Goal: Information Seeking & Learning: Check status

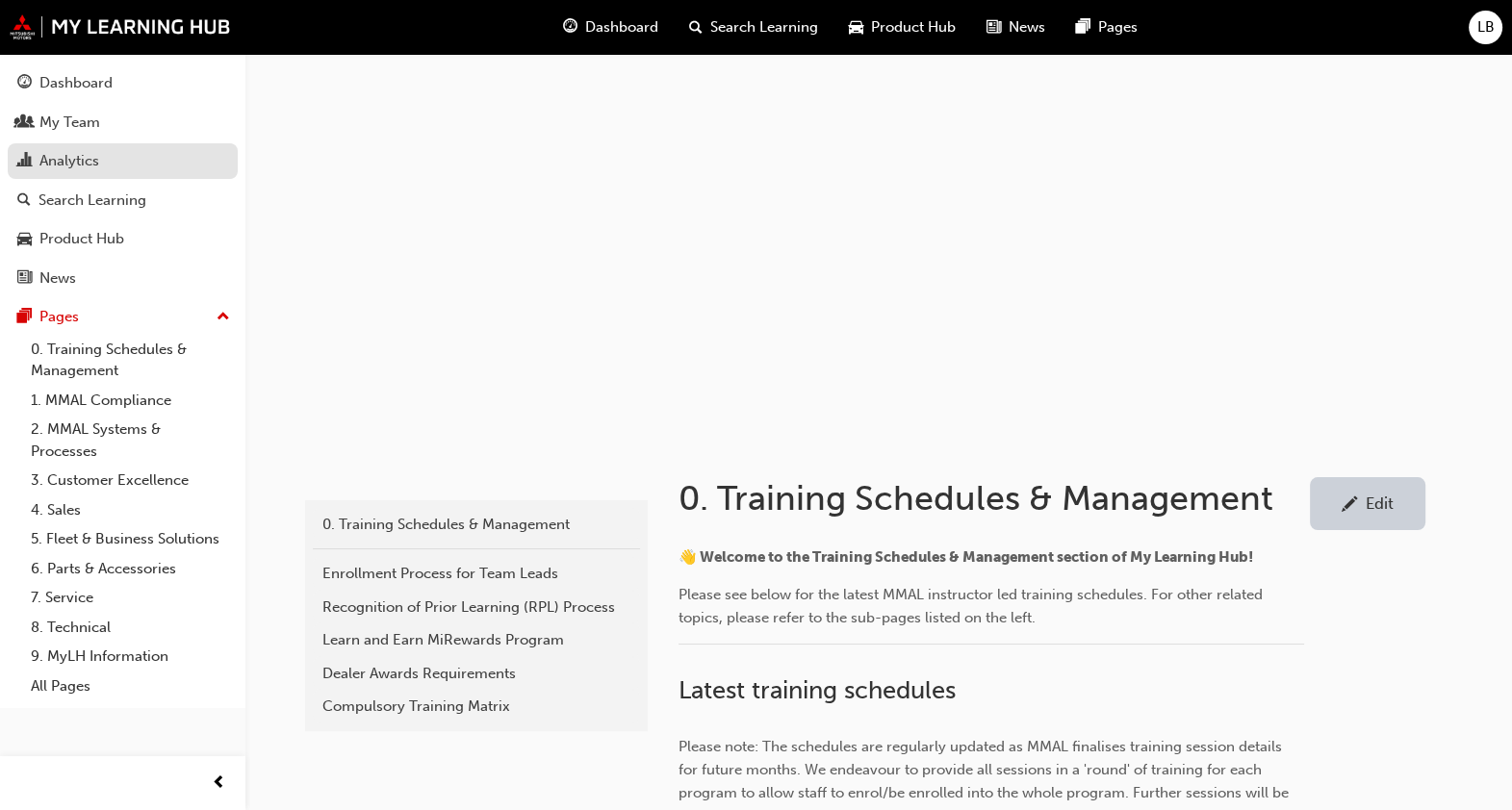
drag, startPoint x: 121, startPoint y: 152, endPoint x: 139, endPoint y: 148, distance: 18.4
click at [121, 151] on div "Analytics" at bounding box center [123, 161] width 211 height 24
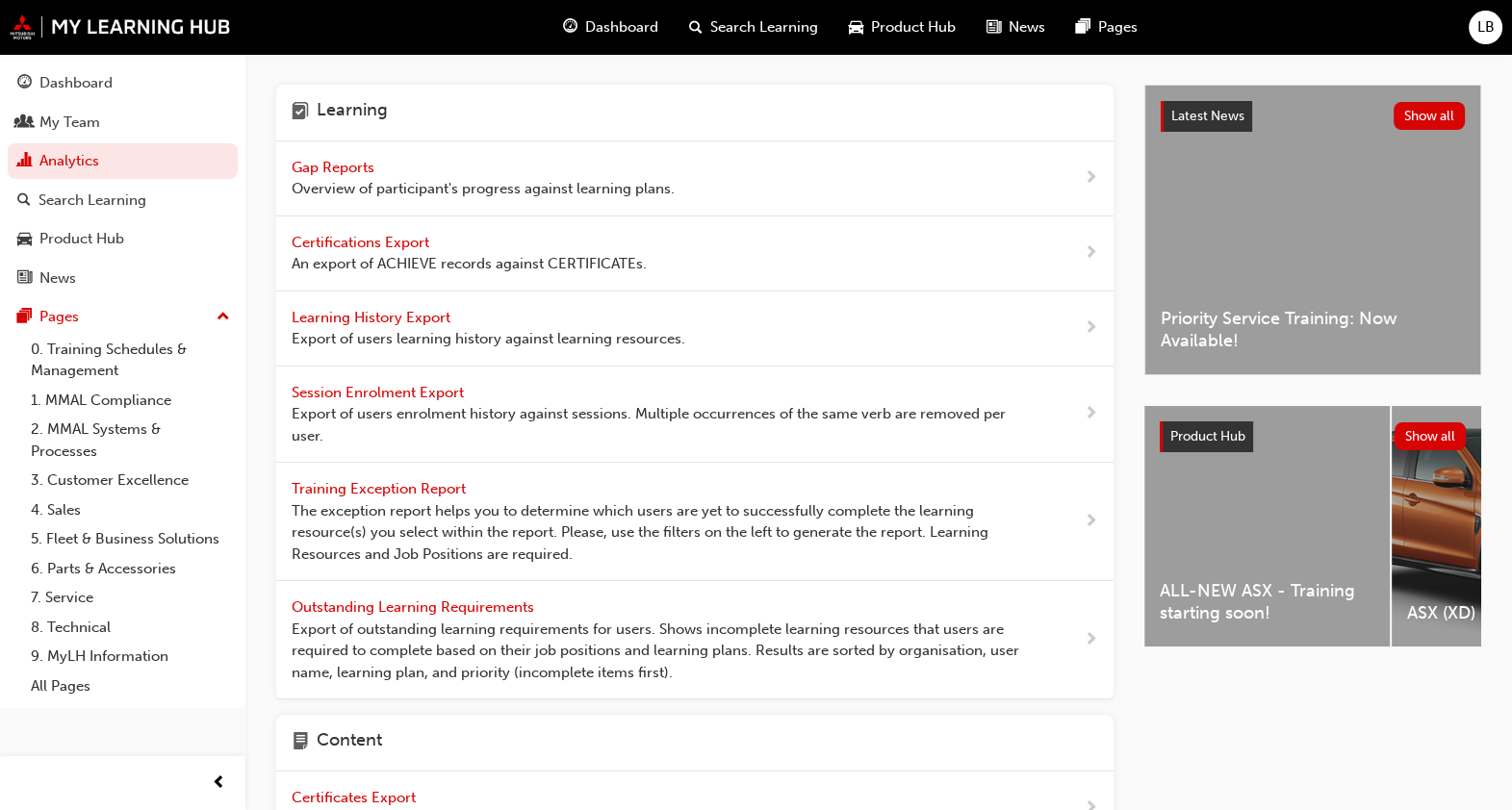
click at [361, 162] on span "Gap Reports" at bounding box center [335, 168] width 87 height 18
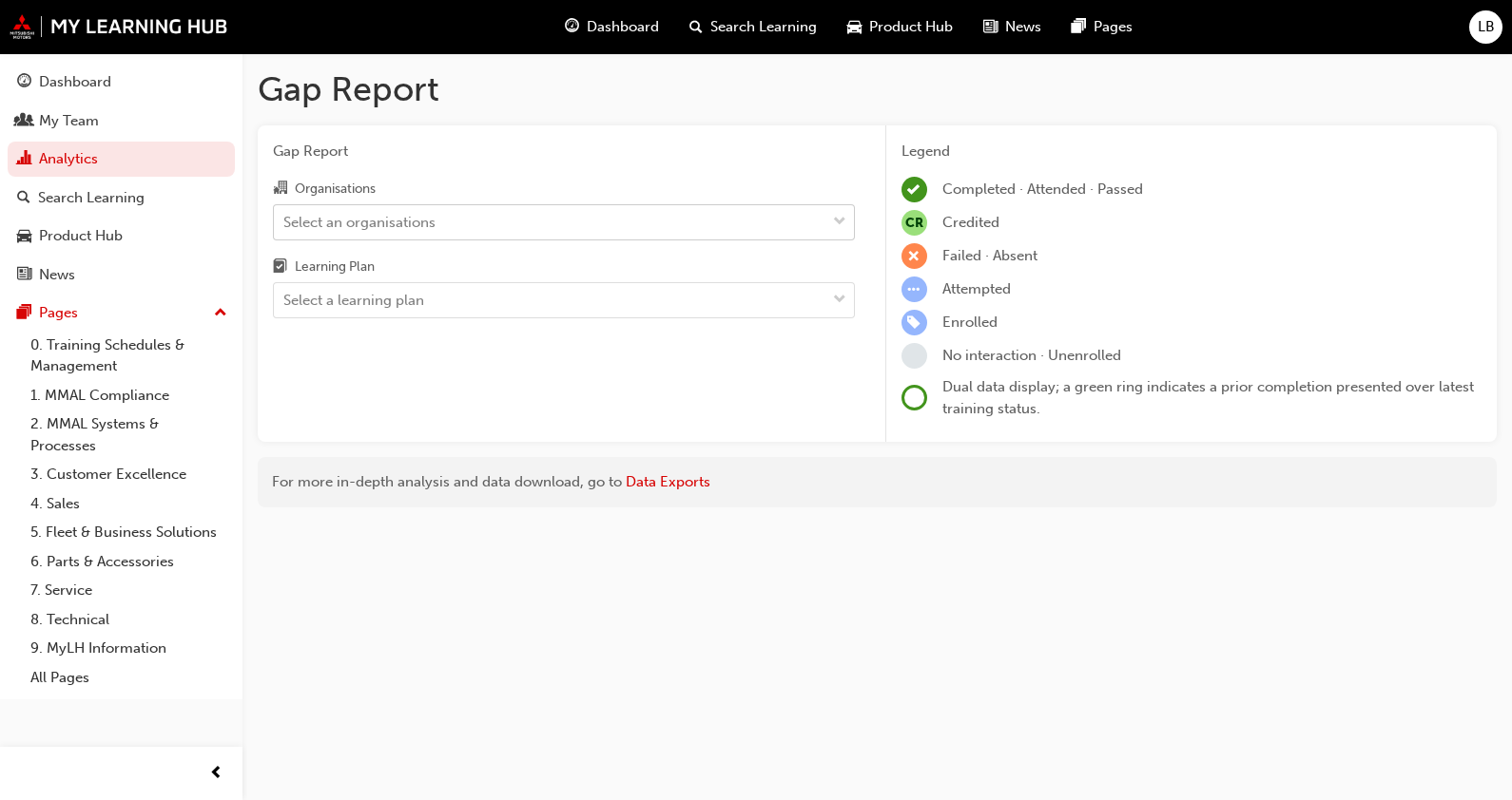
click at [477, 227] on div "Select an organisations" at bounding box center [550, 222] width 552 height 34
click at [285, 227] on input "Organisations Select an organisations" at bounding box center [284, 221] width 2 height 16
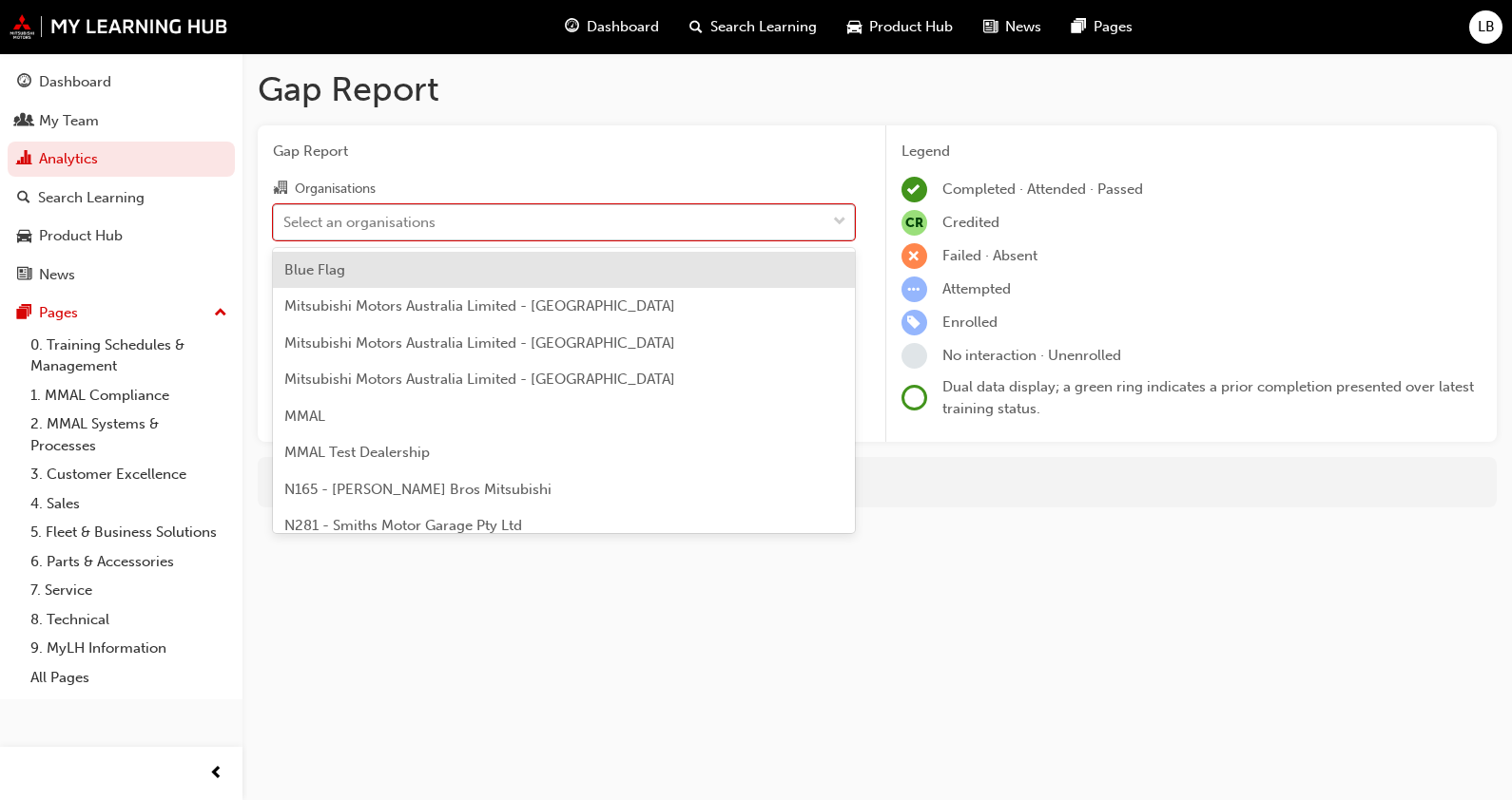
click at [403, 217] on div "Select an organisations" at bounding box center [360, 222] width 152 height 22
click at [285, 217] on input "Organisations option Blue Flag focused, 1 of 202. 202 results available. Use Up…" at bounding box center [284, 221] width 2 height 16
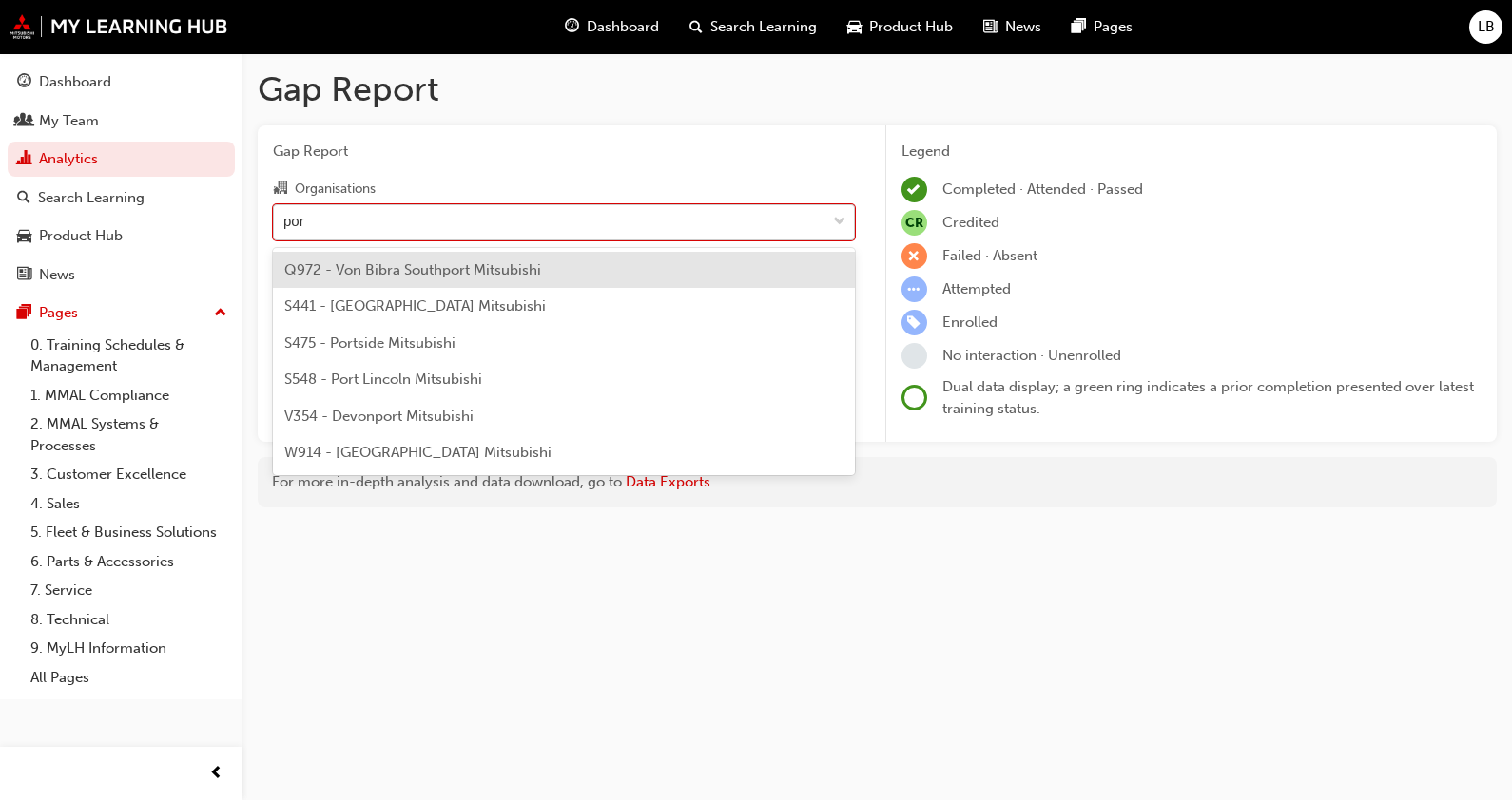
type input "port"
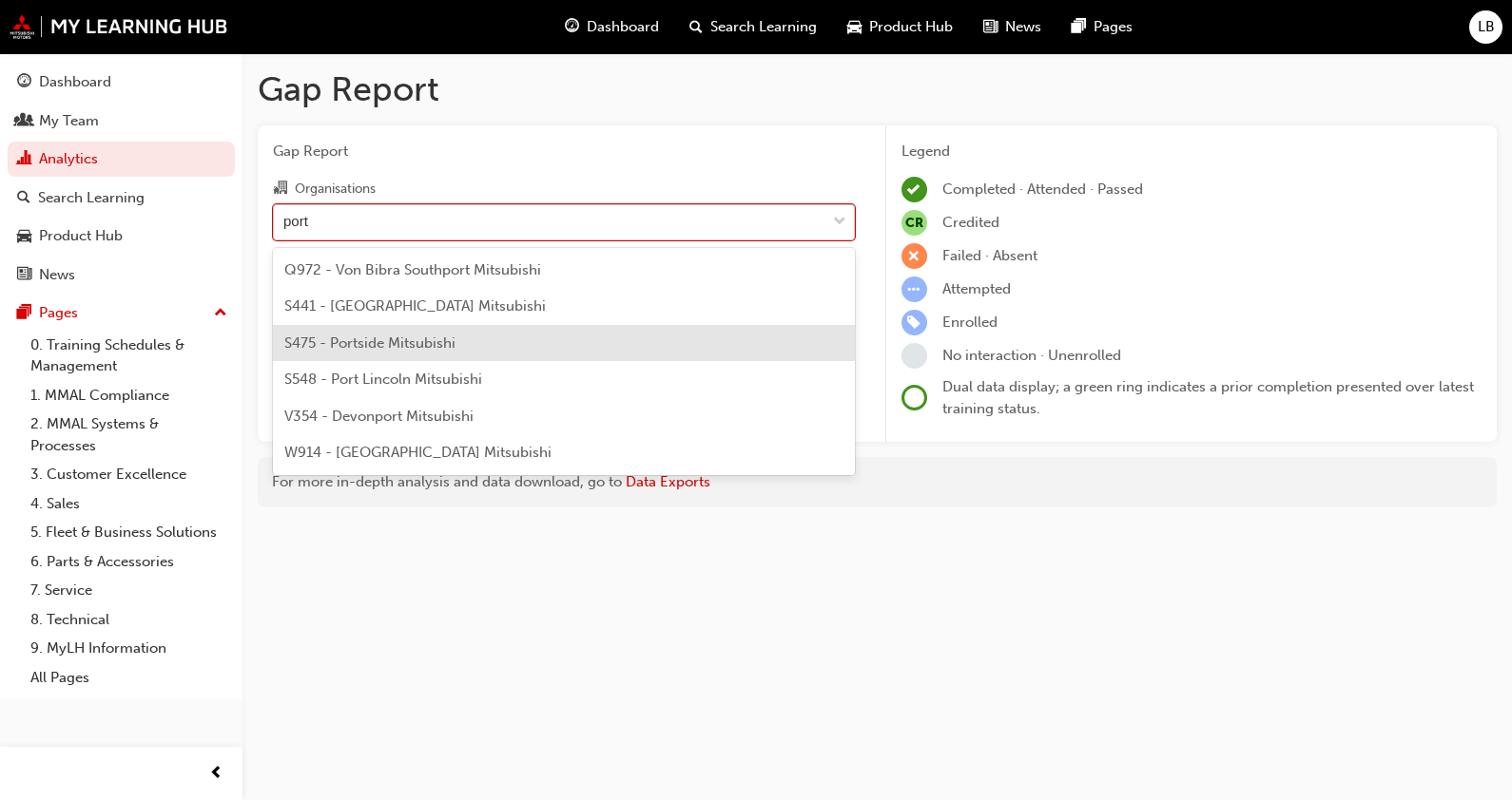
click at [413, 352] on div "S475 - Portside Mitsubishi" at bounding box center [563, 343] width 581 height 37
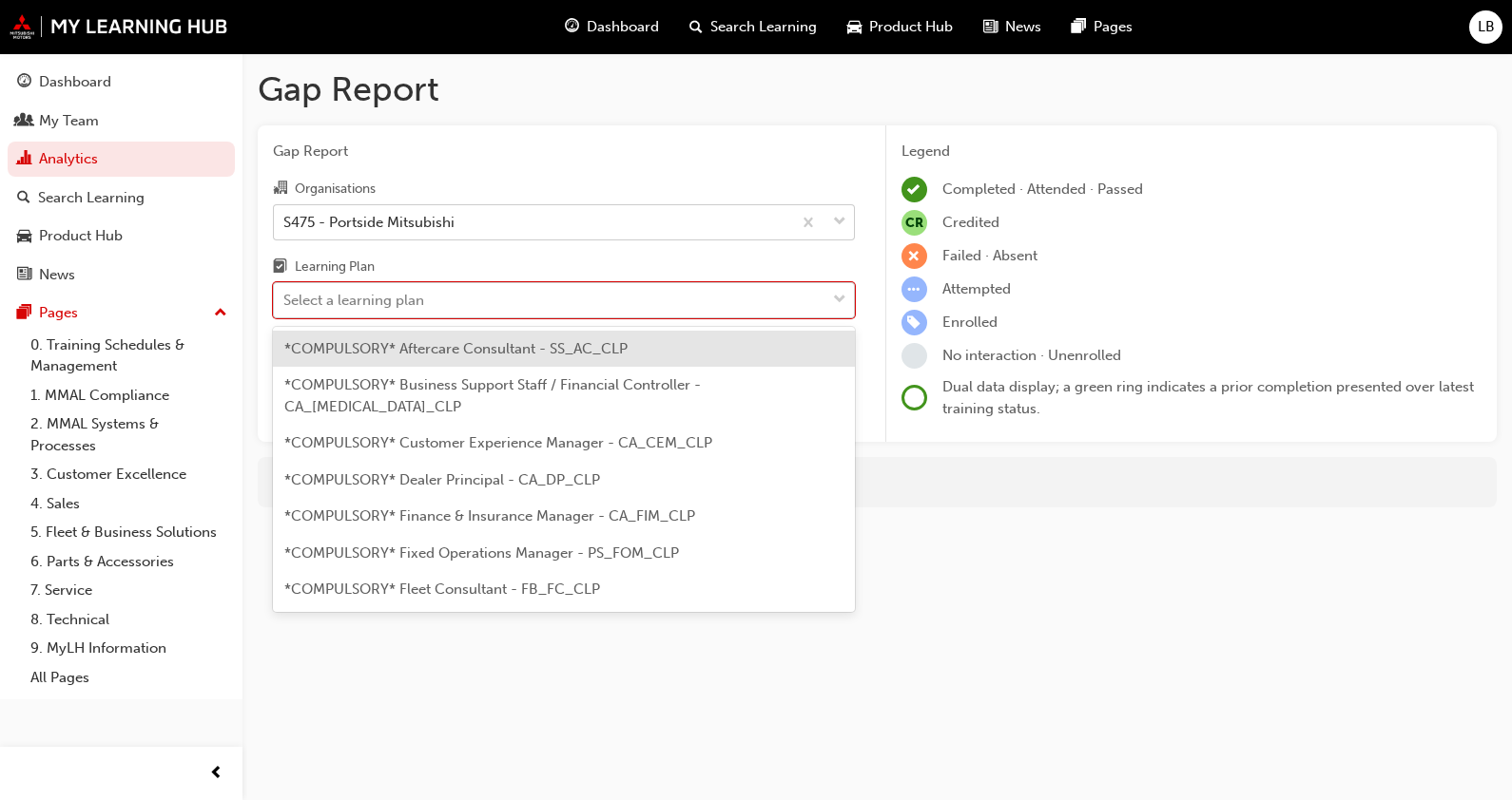
click at [498, 300] on div "Select a learning plan" at bounding box center [550, 301] width 552 height 34
click at [285, 300] on input "Learning Plan option *COMPULSORY* Aftercare Consultant - SS_AC_CLP focused, 1 o…" at bounding box center [284, 300] width 2 height 16
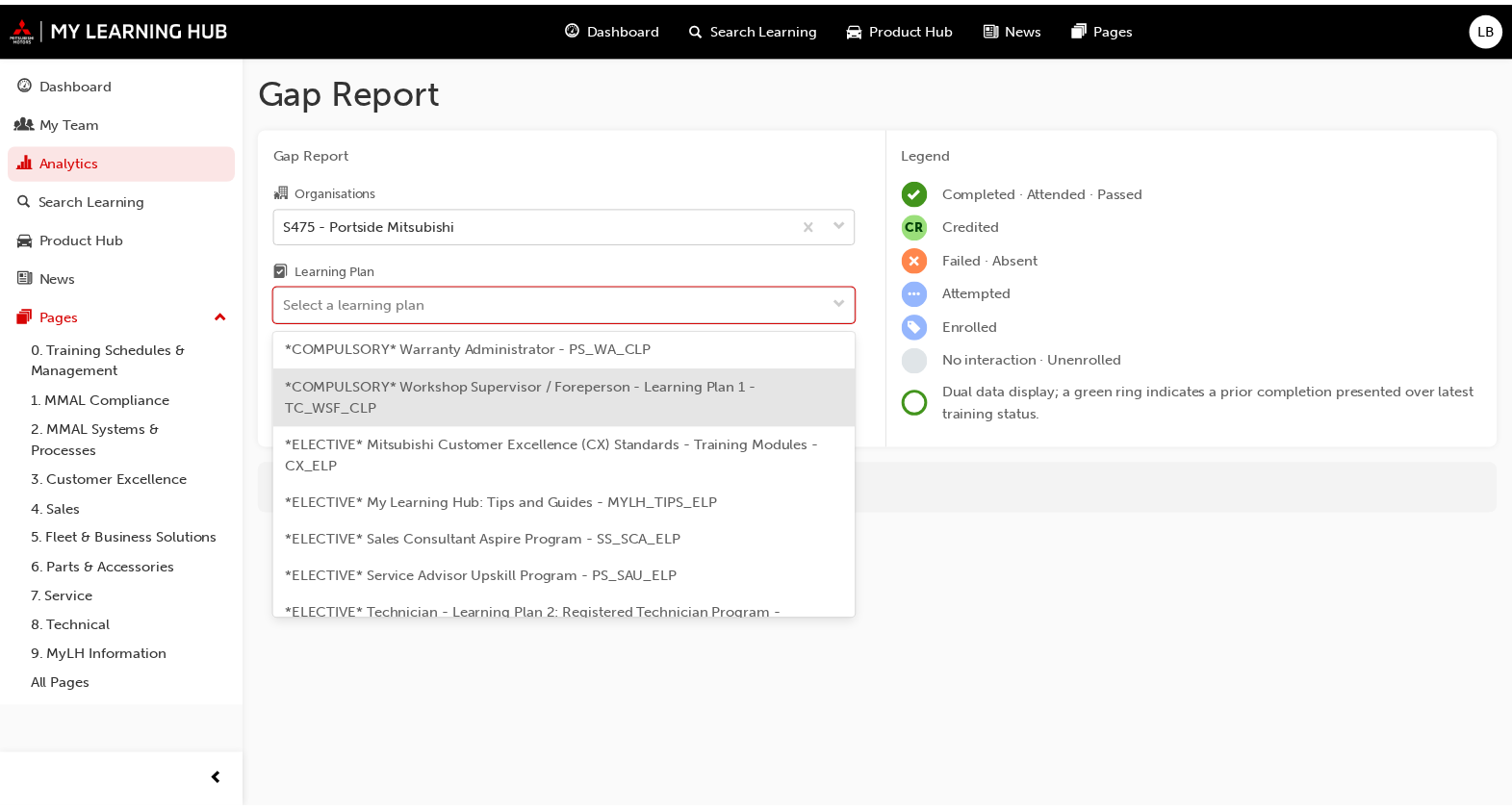
scroll to position [1080, 0]
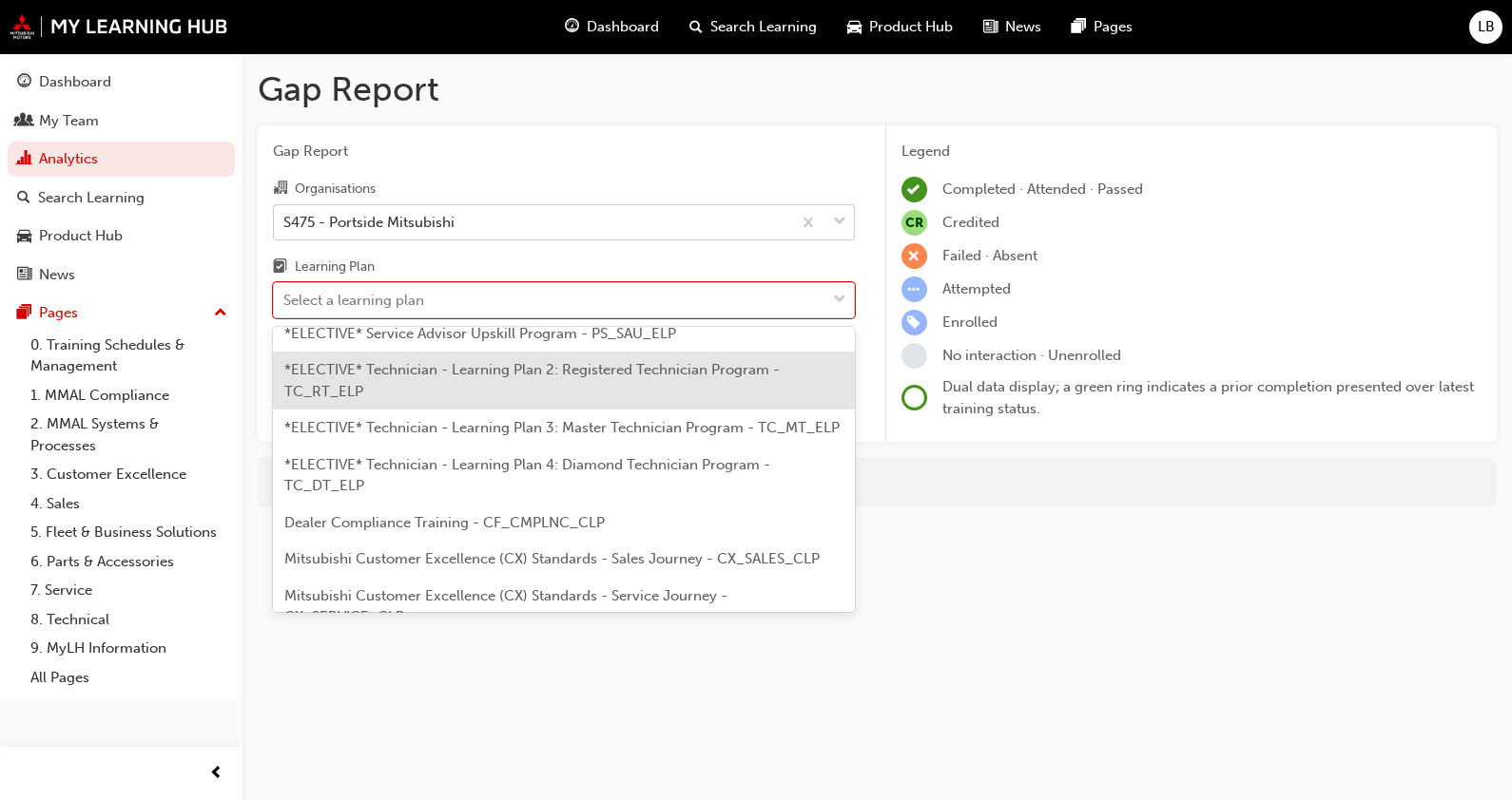
click at [583, 375] on div "*ELECTIVE* Technician - Learning Plan 2: Registered Technician Program - TC_RT_…" at bounding box center [563, 381] width 581 height 58
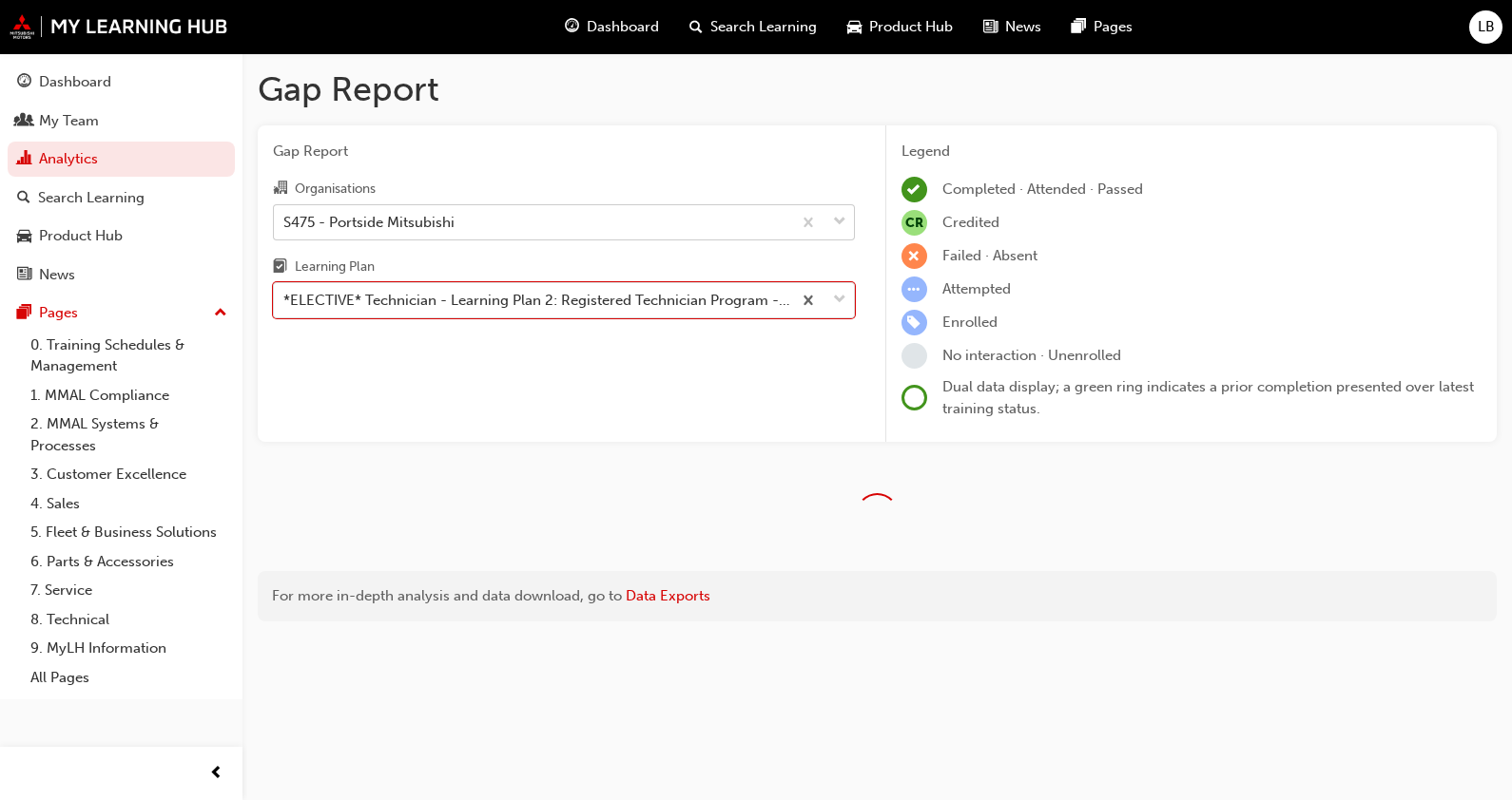
click at [673, 387] on div "Gap Report Organisations S475 - Portside Mitsubishi Learning Plan option *ELECT…" at bounding box center [563, 283] width 612 height 317
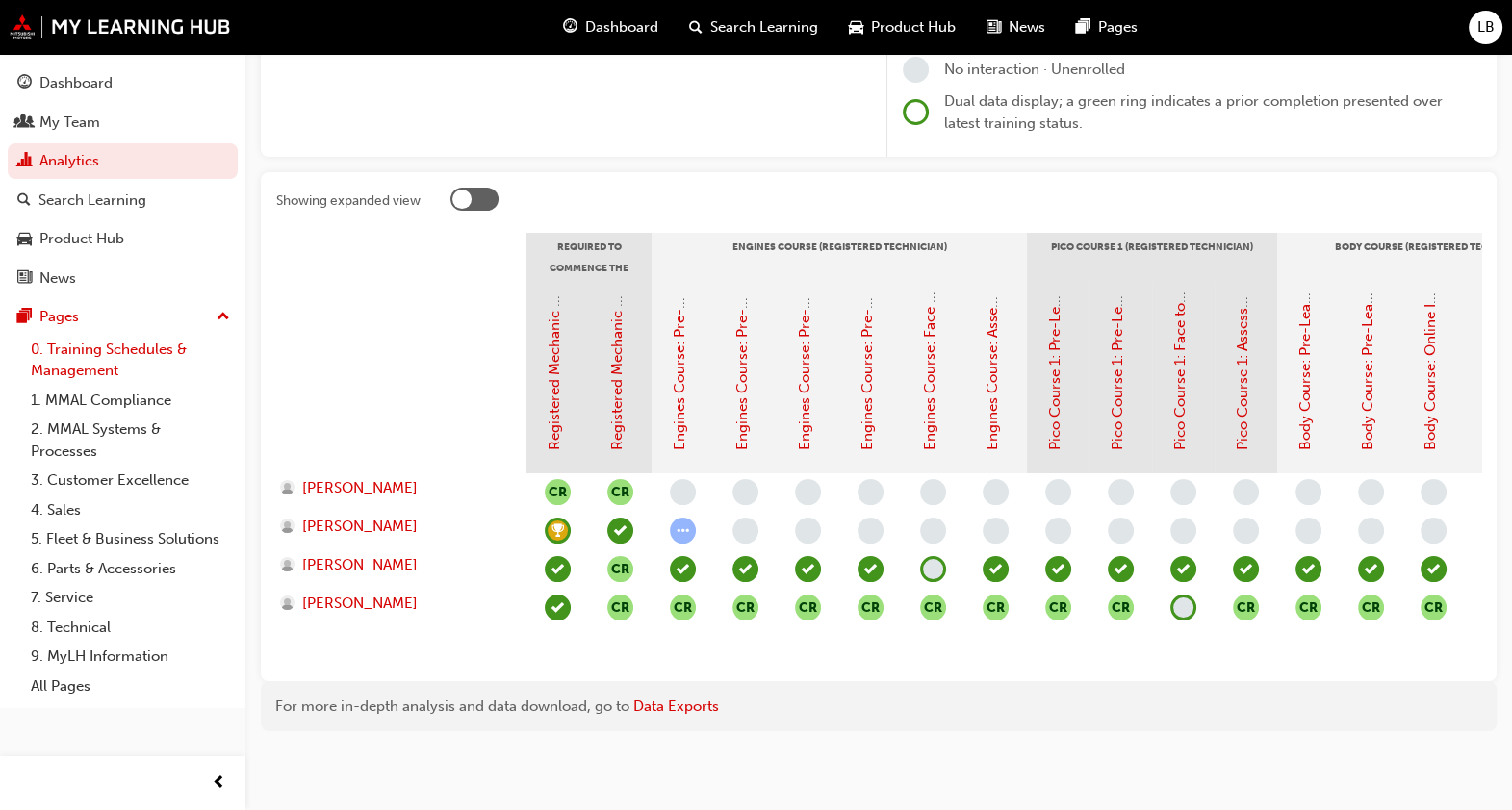
click at [109, 361] on link "0. Training Schedules & Management" at bounding box center [131, 360] width 215 height 51
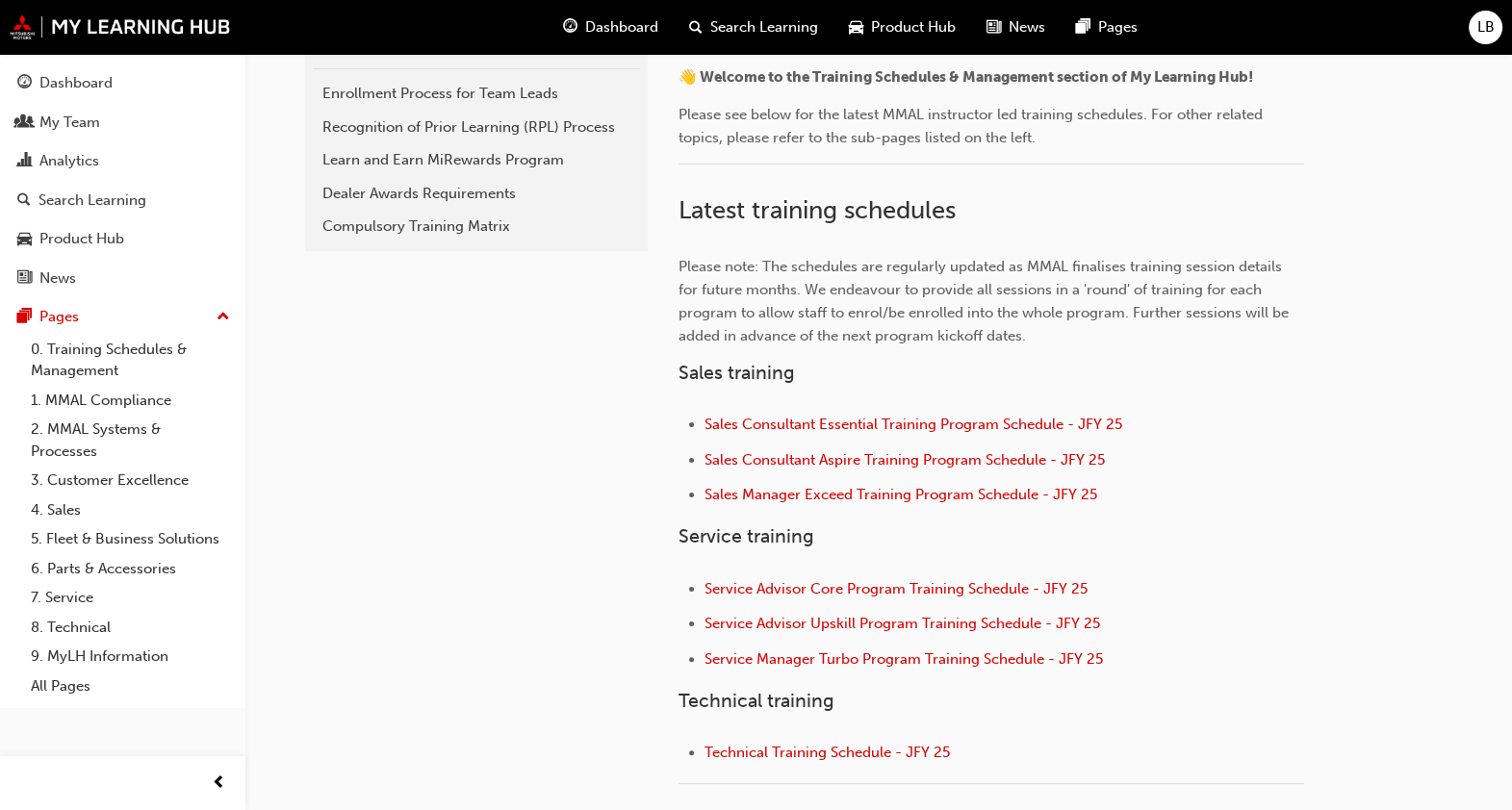
scroll to position [548, 0]
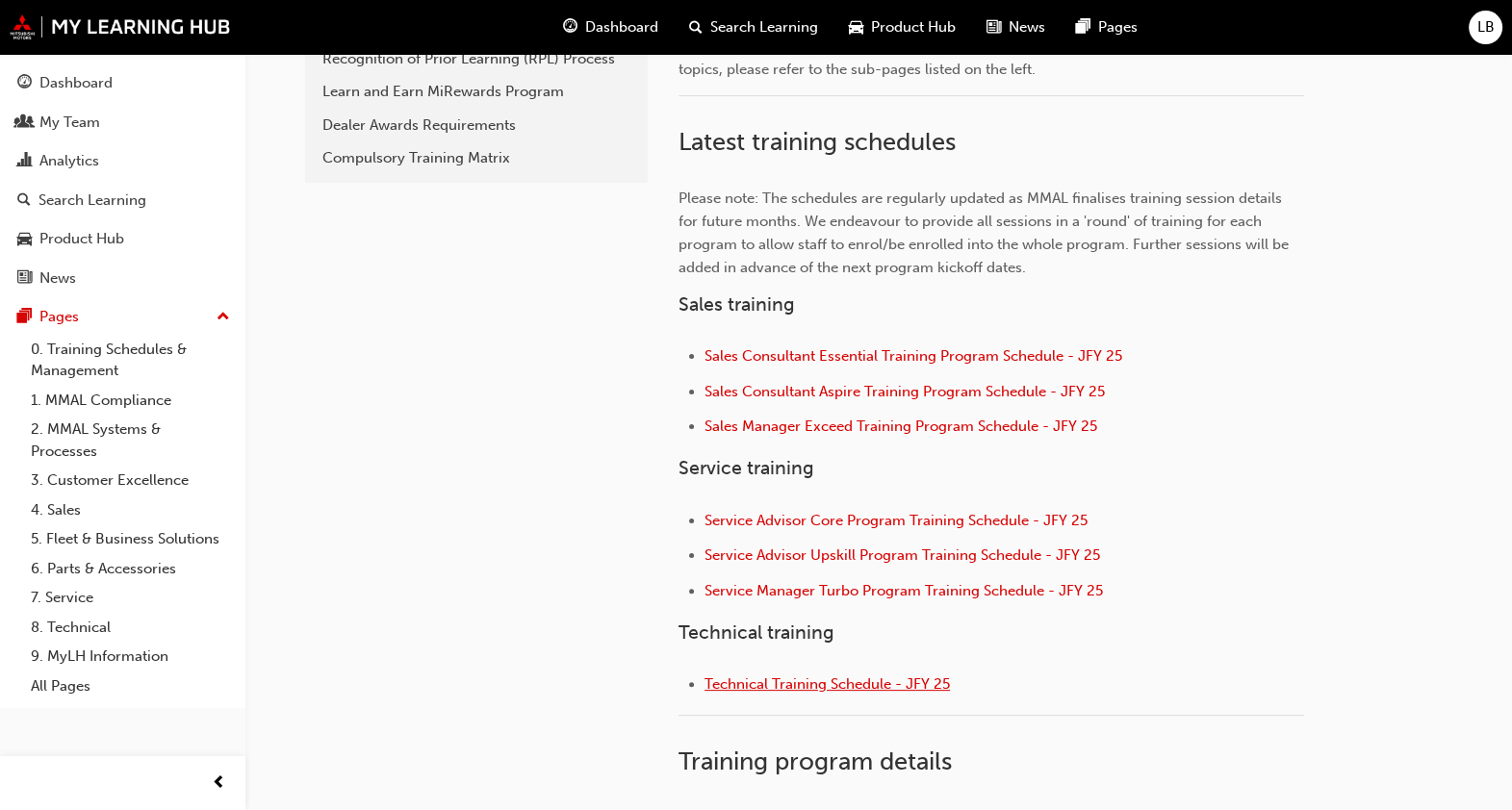
click at [879, 675] on span "Technical Training Schedule - JFY 25" at bounding box center [827, 684] width 245 height 18
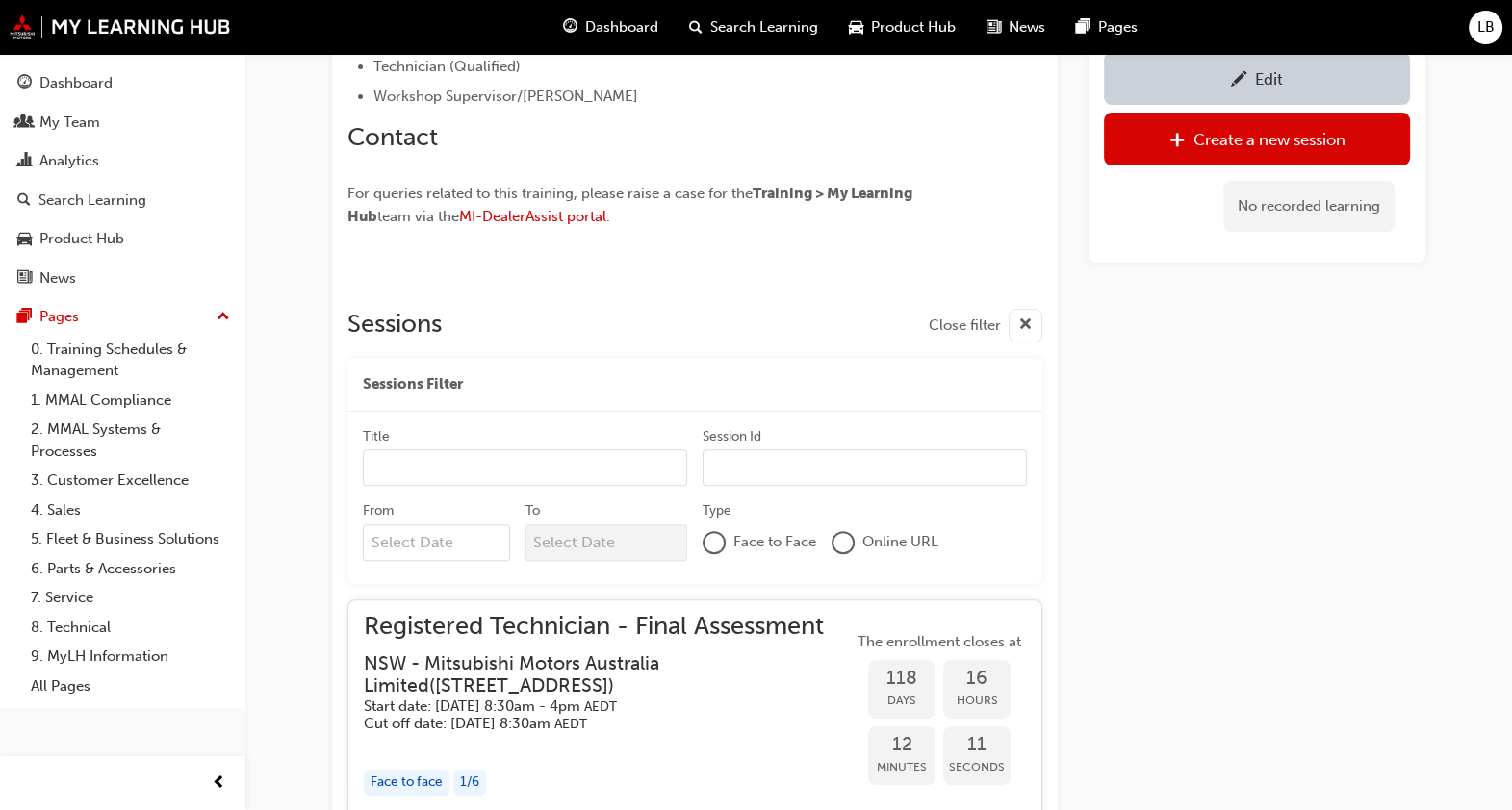
scroll to position [1204, 0]
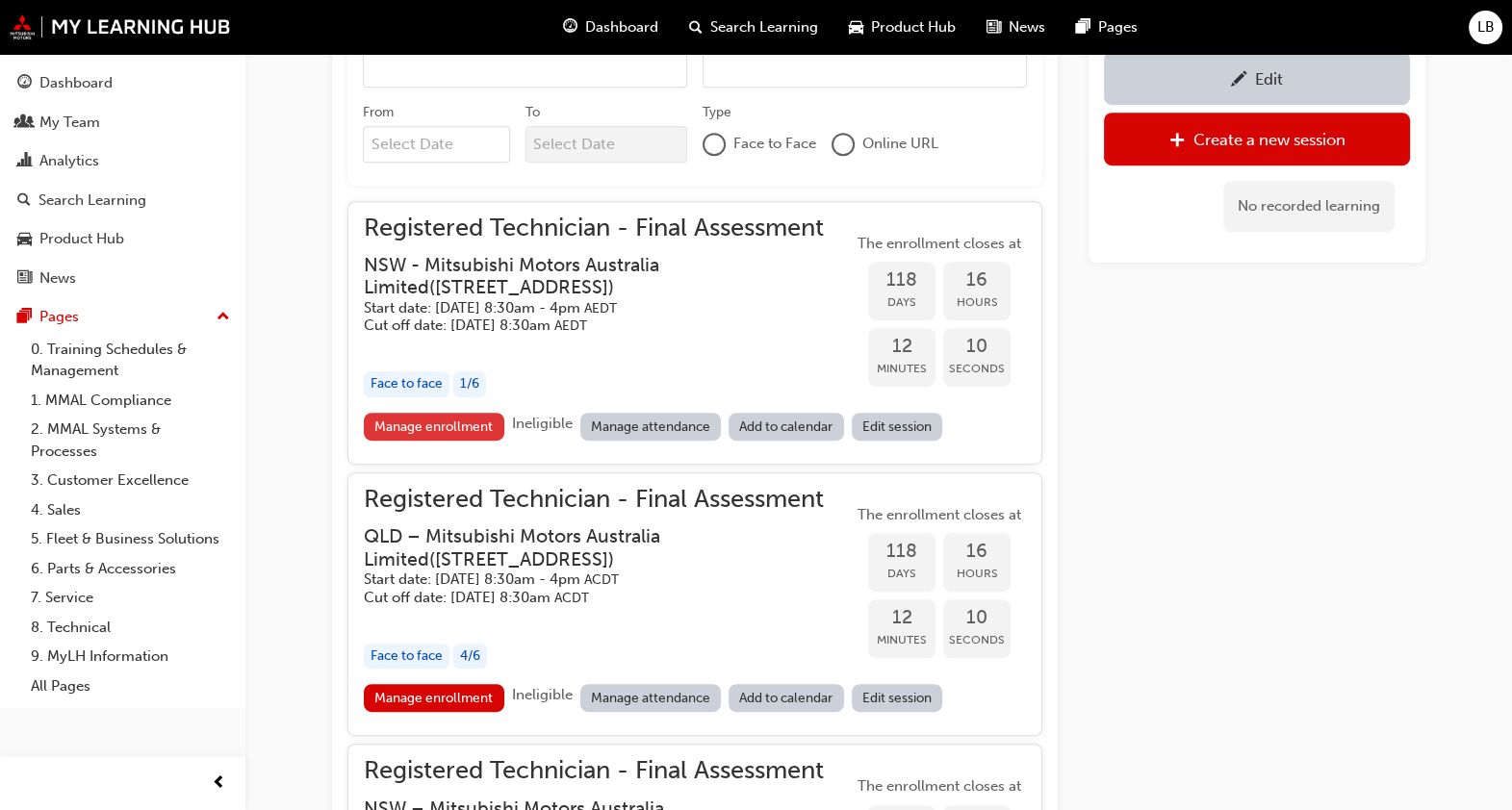
click at [481, 419] on link "Manage enrollment" at bounding box center [434, 426] width 141 height 28
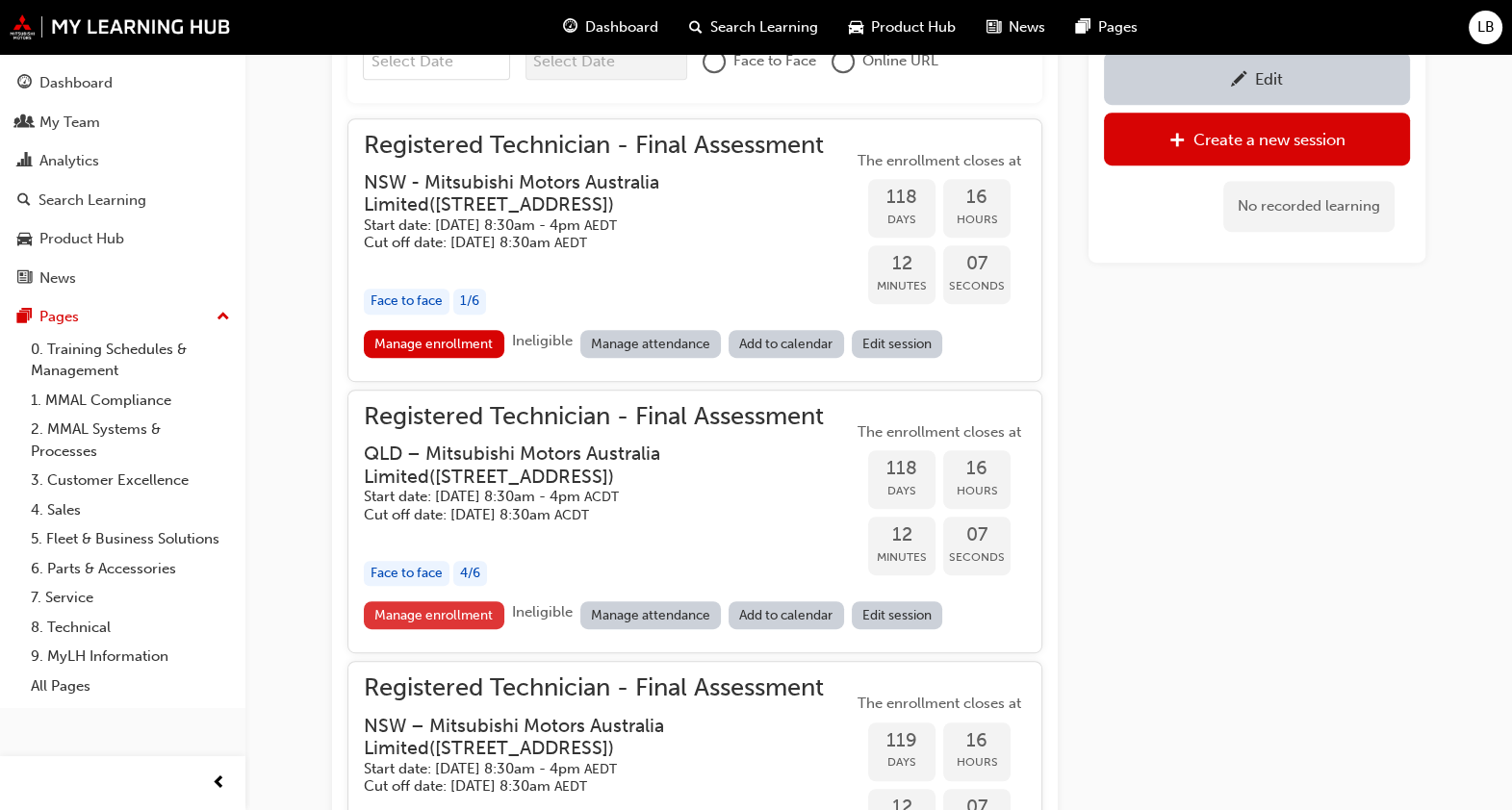
scroll to position [1324, 0]
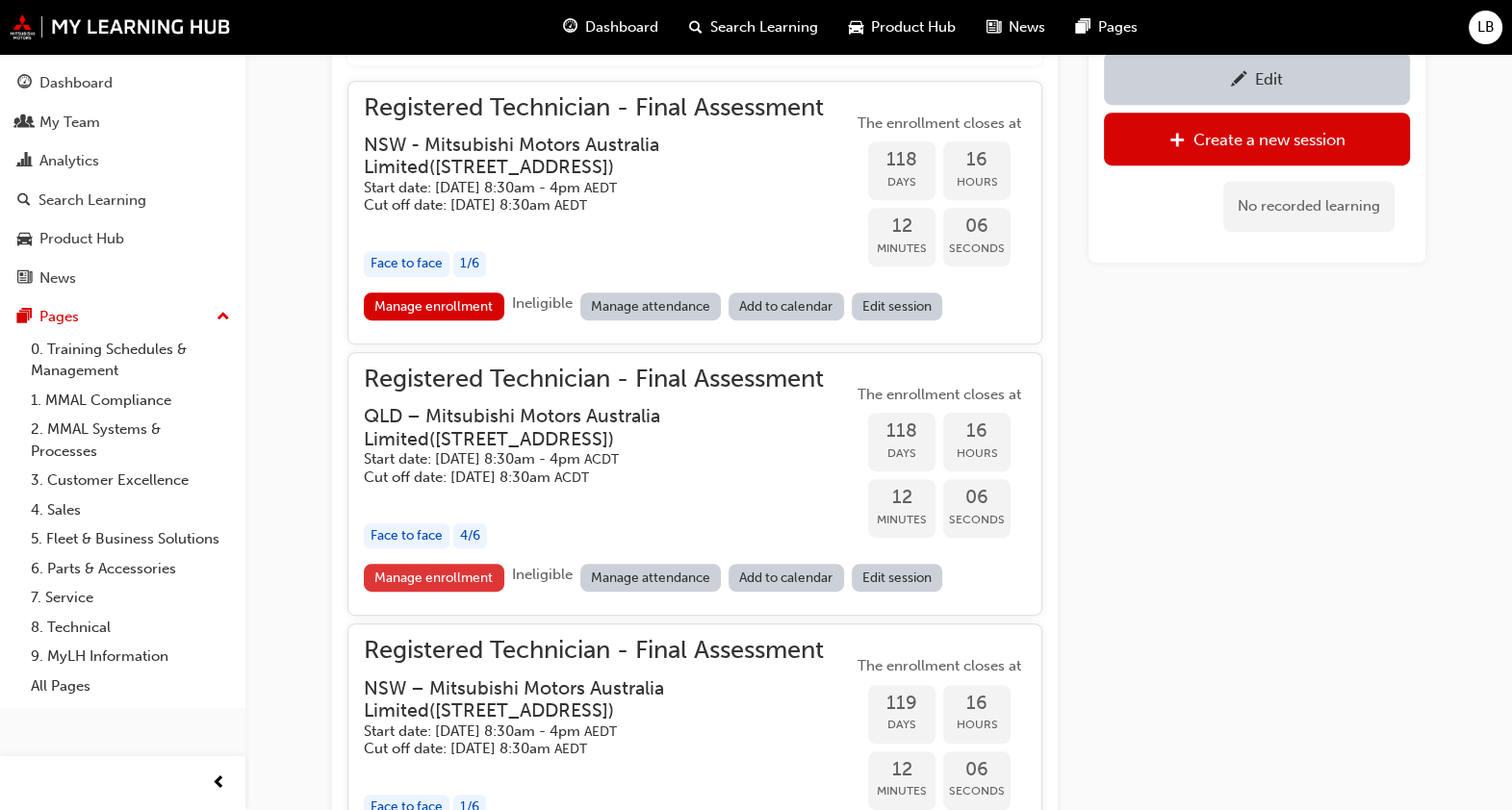
click at [448, 567] on link "Manage enrollment" at bounding box center [434, 578] width 141 height 28
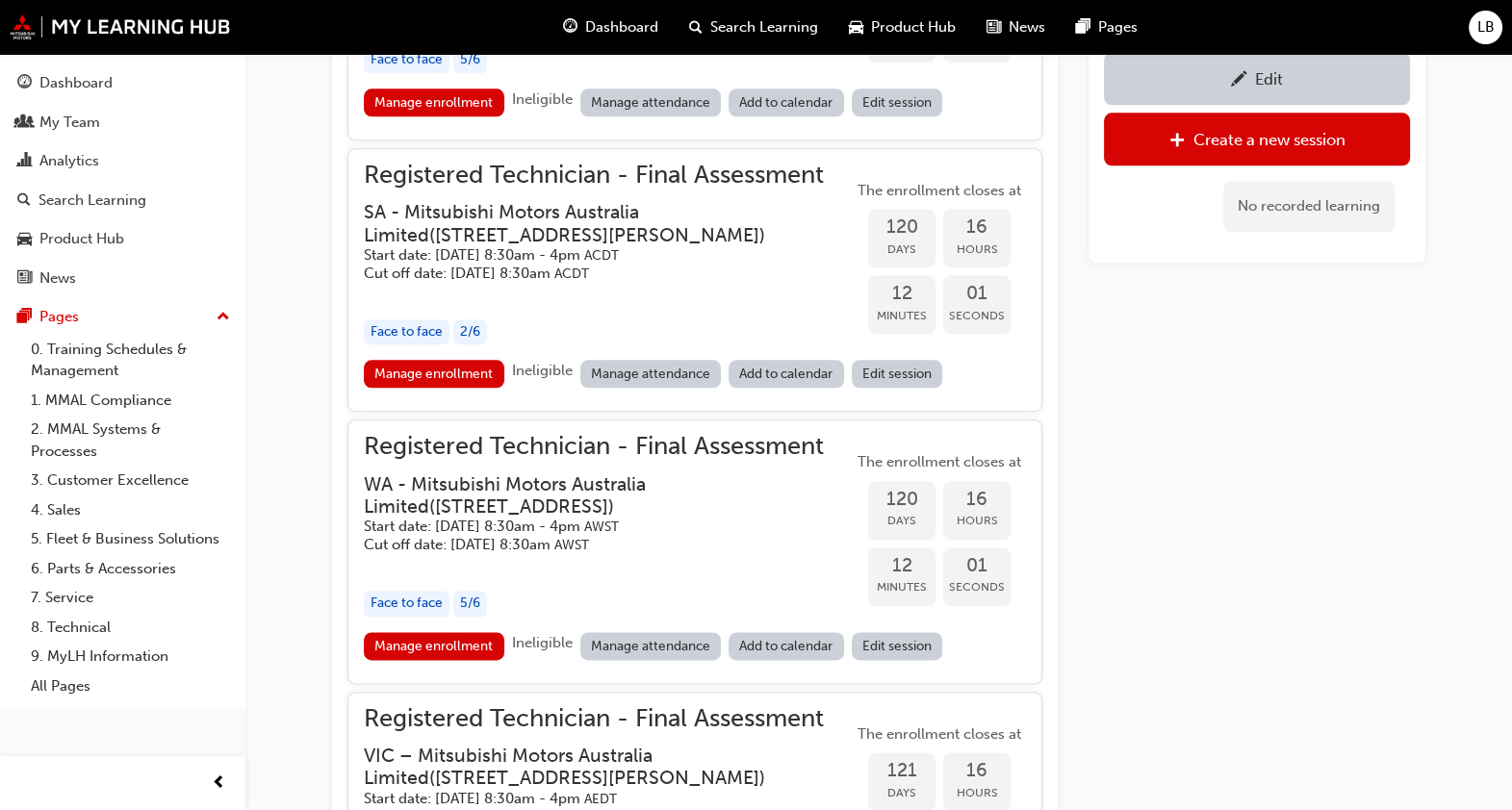
scroll to position [2888, 0]
click at [410, 359] on link "Manage enrollment" at bounding box center [434, 373] width 141 height 28
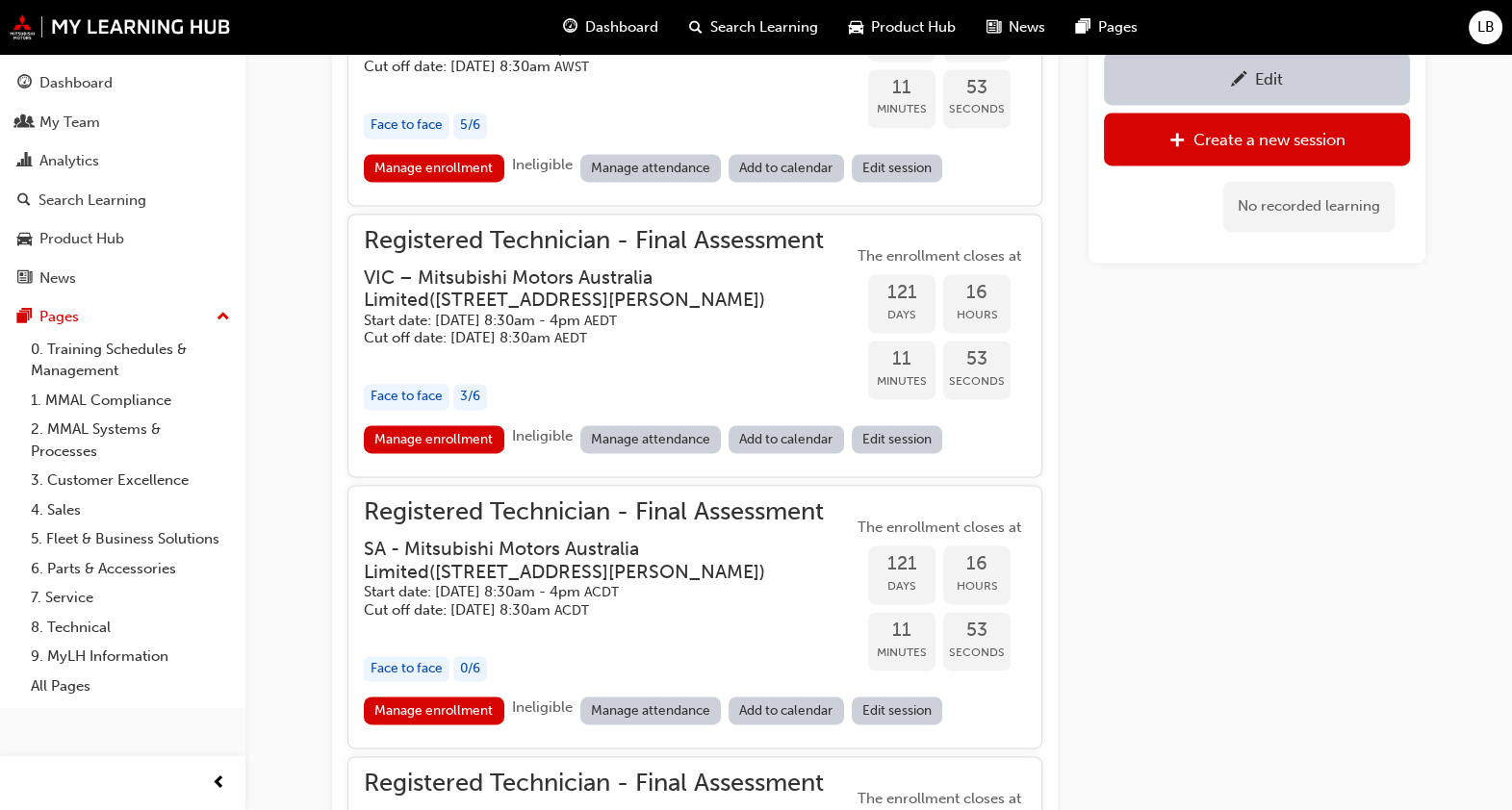
scroll to position [3369, 0]
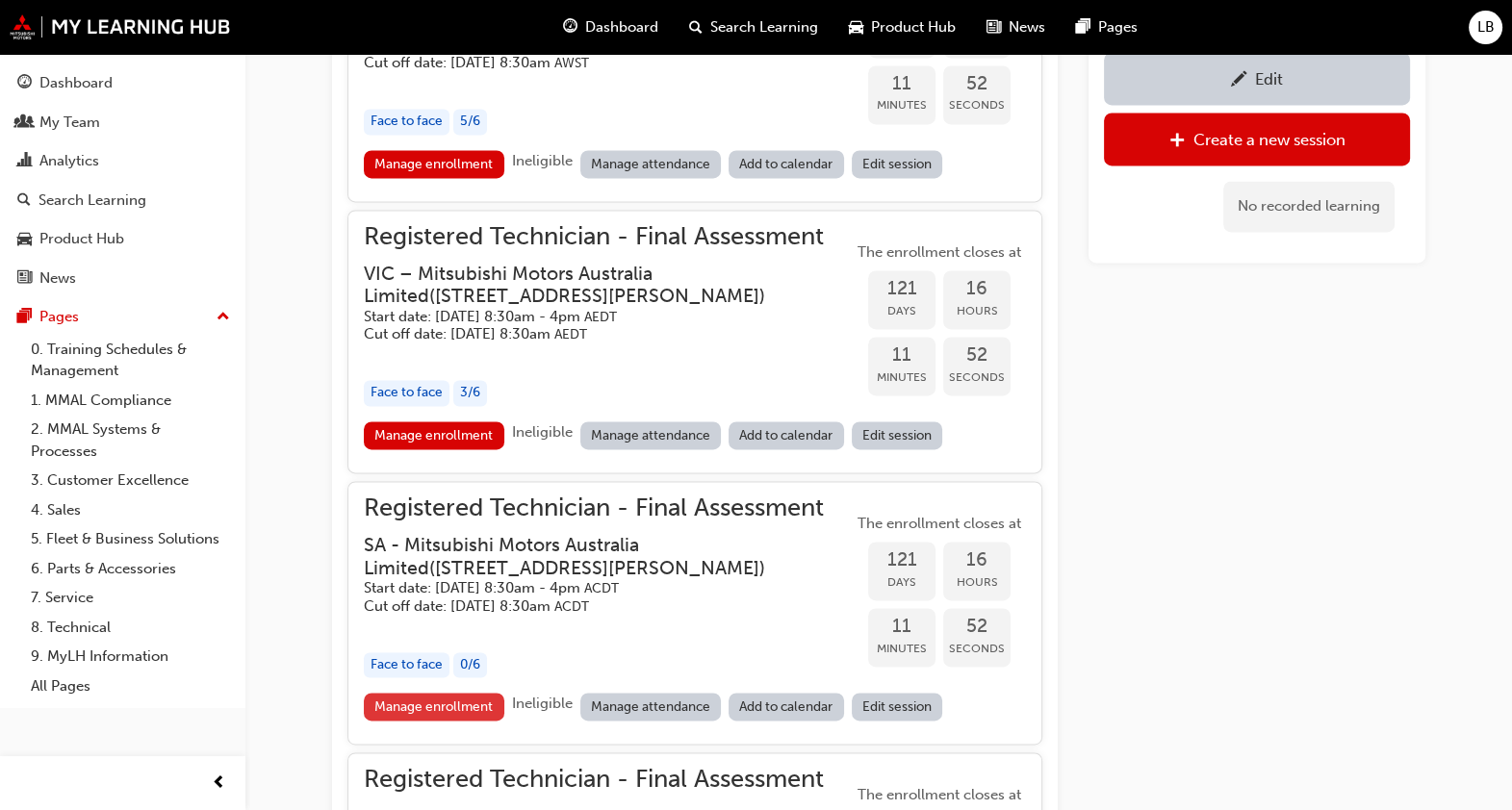
click at [467, 693] on link "Manage enrollment" at bounding box center [434, 707] width 141 height 28
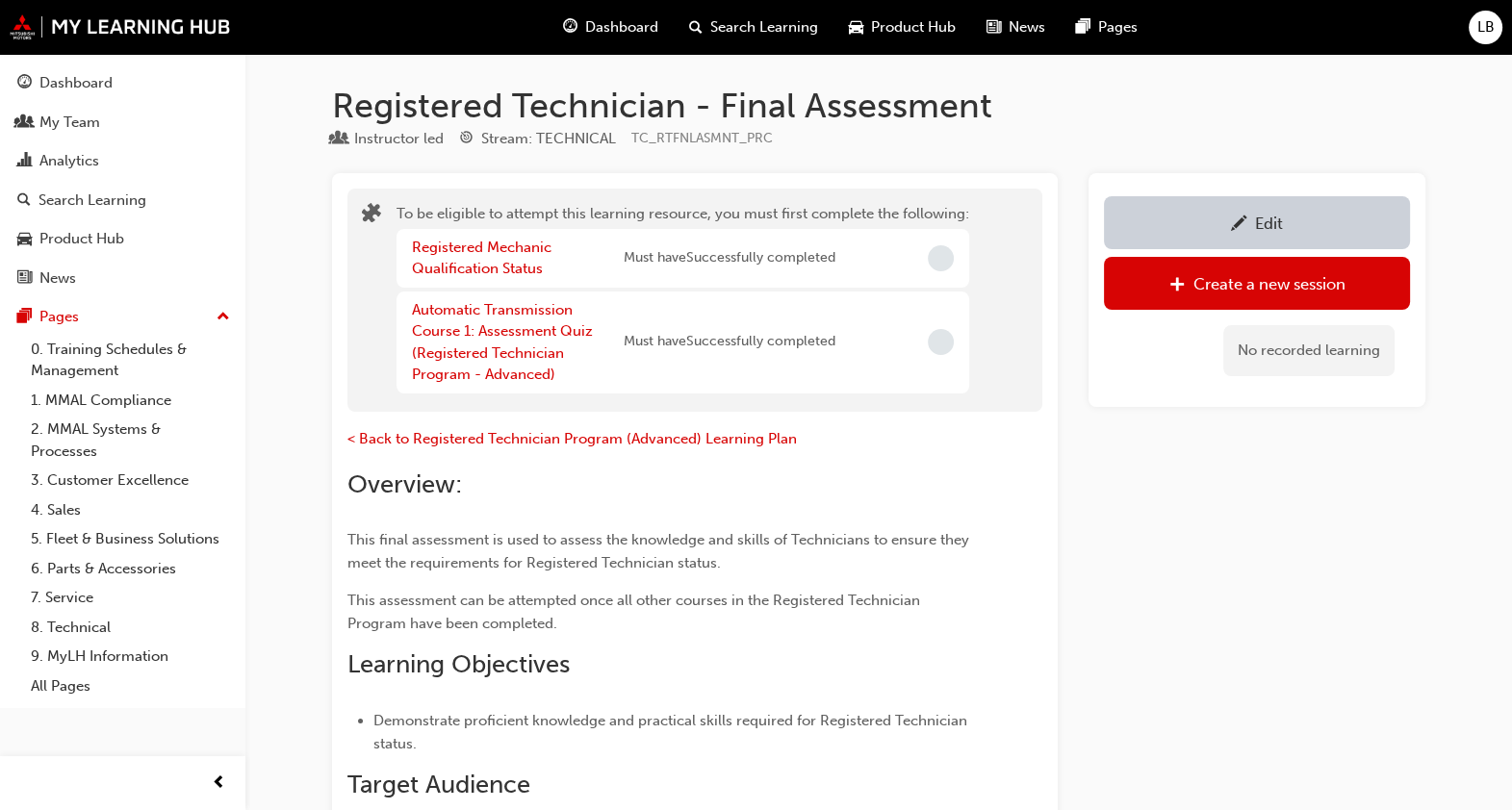
scroll to position [3369, 0]
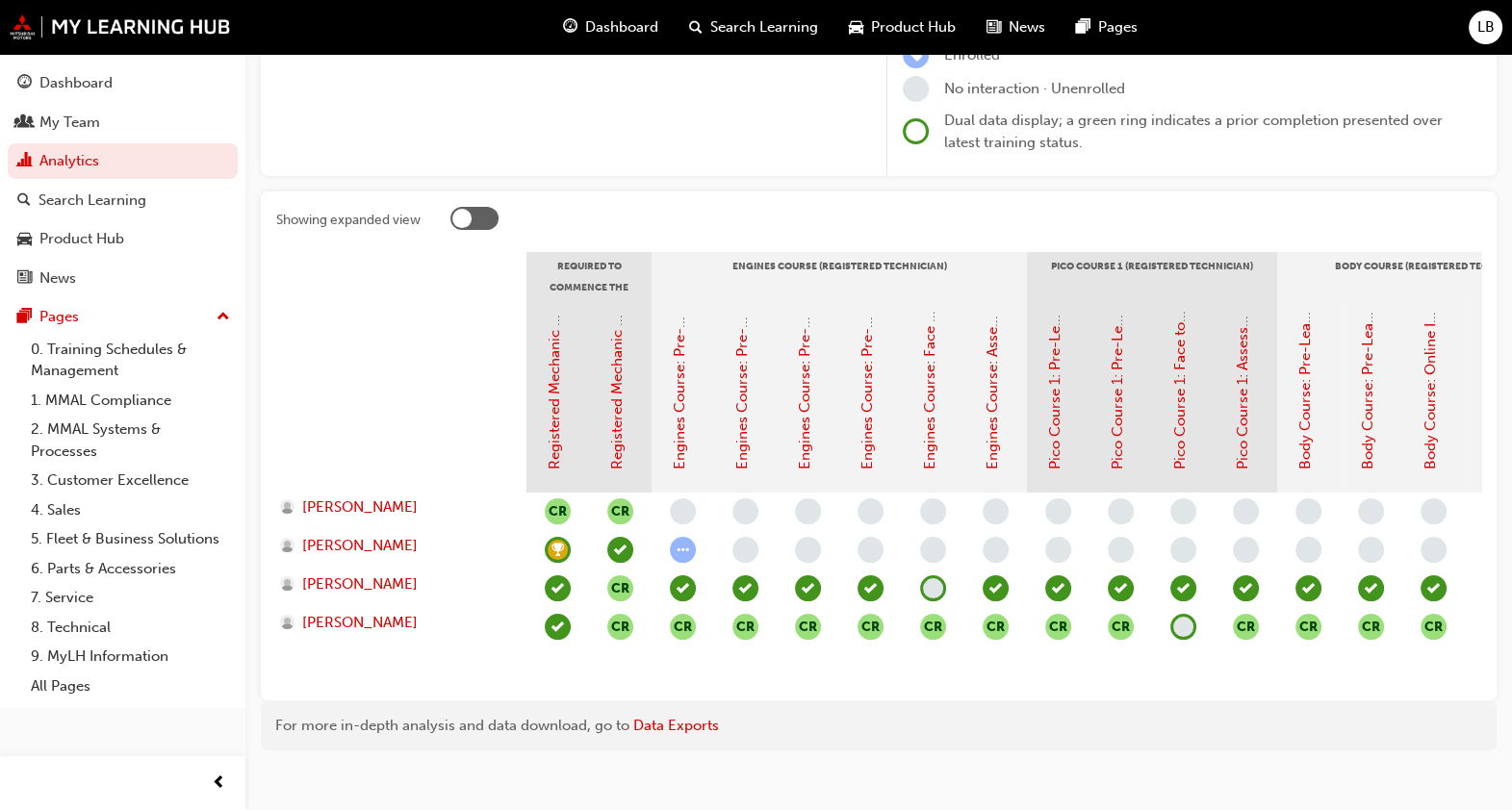
scroll to position [308, 0]
